Goal: Task Accomplishment & Management: Manage account settings

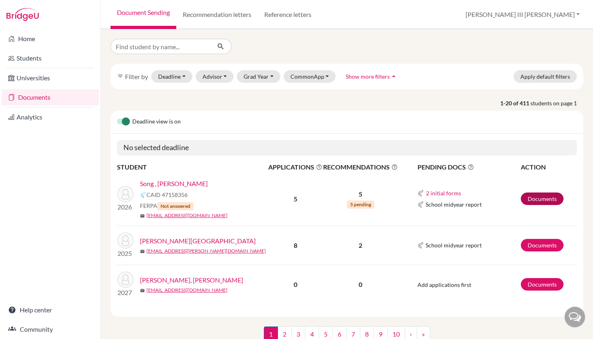
click at [533, 201] on link "Documents" at bounding box center [542, 198] width 43 height 12
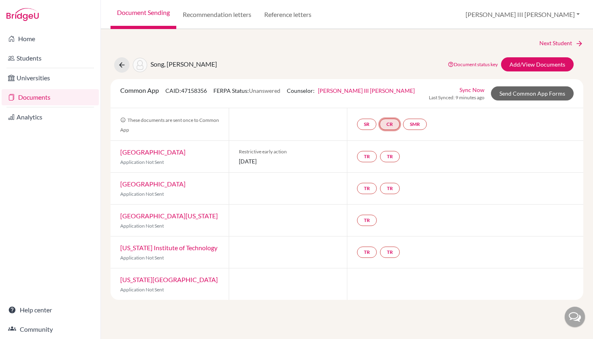
click at [389, 125] on link "CR" at bounding box center [389, 124] width 20 height 11
click at [403, 125] on link "SR" at bounding box center [415, 124] width 24 height 11
click at [415, 123] on link "SMR" at bounding box center [415, 124] width 24 height 11
click at [464, 164] on div "TR TR" at bounding box center [465, 156] width 236 height 31
click at [46, 83] on link "Universities" at bounding box center [50, 78] width 97 height 16
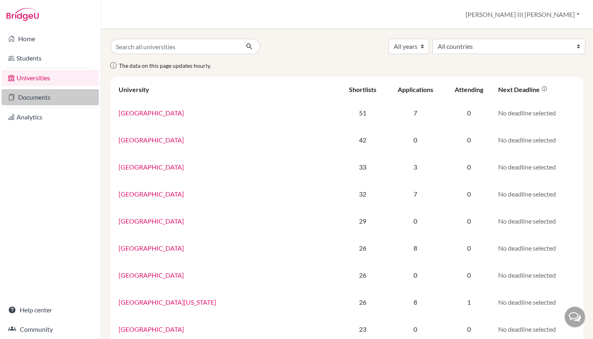
click at [37, 102] on link "Documents" at bounding box center [50, 97] width 97 height 16
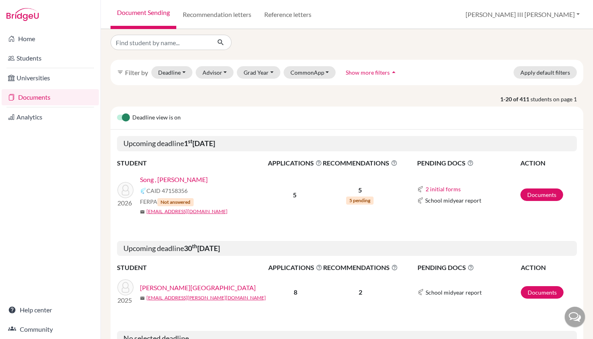
scroll to position [2, 0]
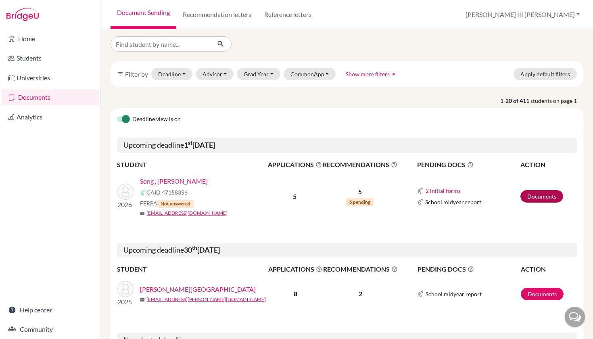
click at [544, 195] on link "Documents" at bounding box center [541, 196] width 43 height 12
